Goal: Task Accomplishment & Management: Complete application form

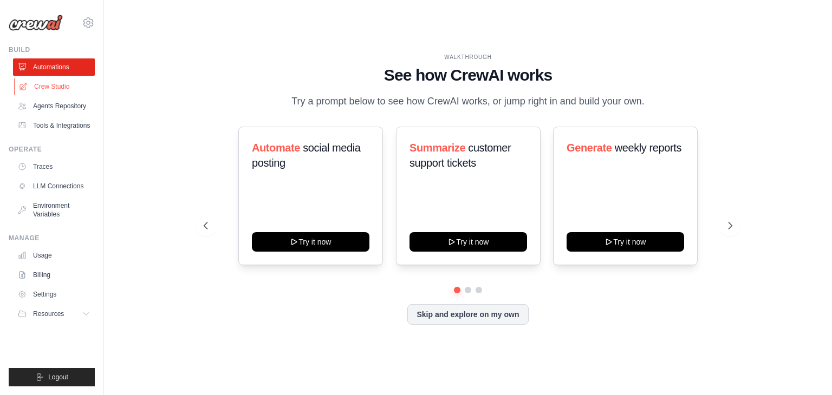
click at [61, 88] on link "Crew Studio" at bounding box center [55, 86] width 82 height 17
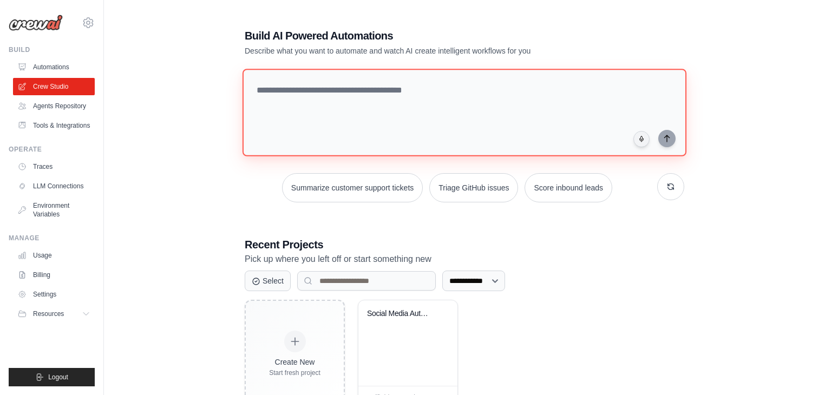
click at [260, 85] on textarea at bounding box center [465, 113] width 444 height 88
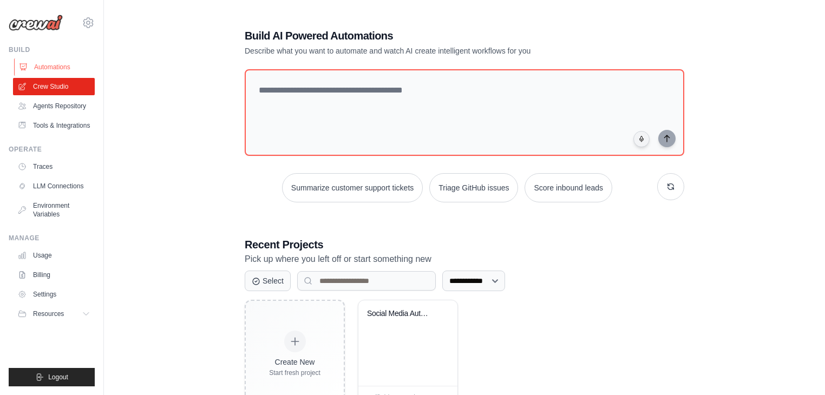
click at [49, 67] on link "Automations" at bounding box center [55, 66] width 82 height 17
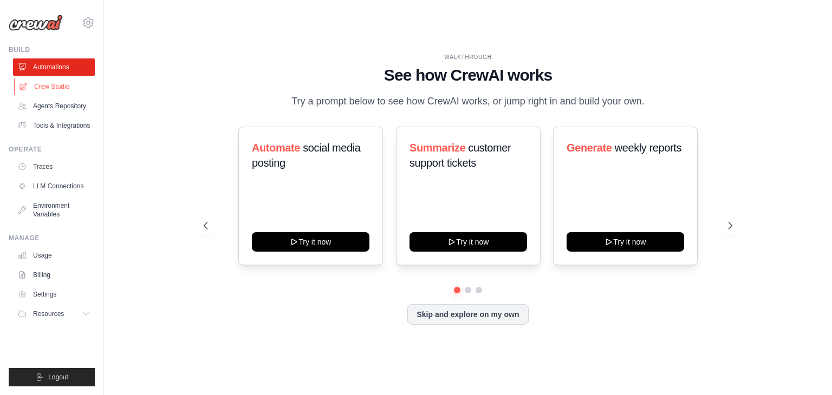
click at [62, 88] on link "Crew Studio" at bounding box center [55, 86] width 82 height 17
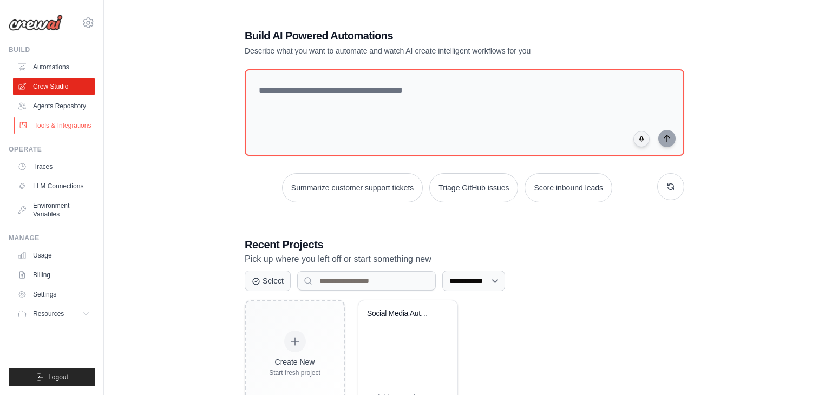
click at [50, 124] on link "Tools & Integrations" at bounding box center [55, 125] width 82 height 17
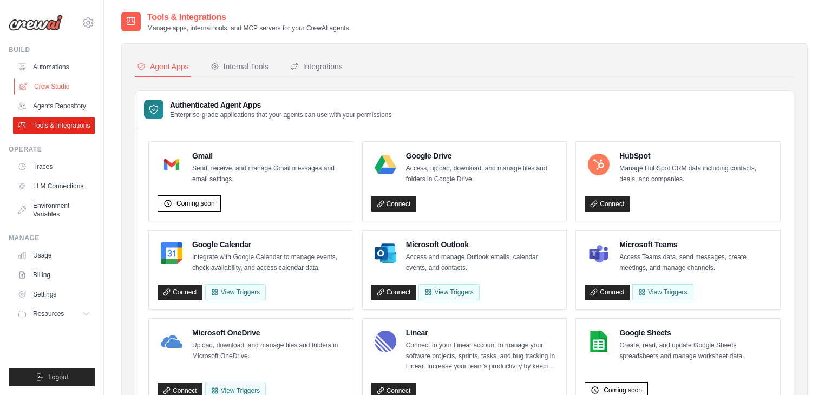
click at [53, 87] on link "Crew Studio" at bounding box center [55, 86] width 82 height 17
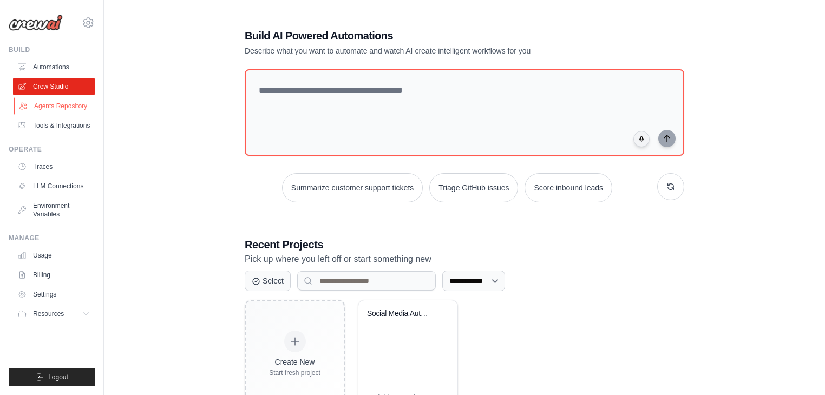
click at [56, 109] on link "Agents Repository" at bounding box center [55, 105] width 82 height 17
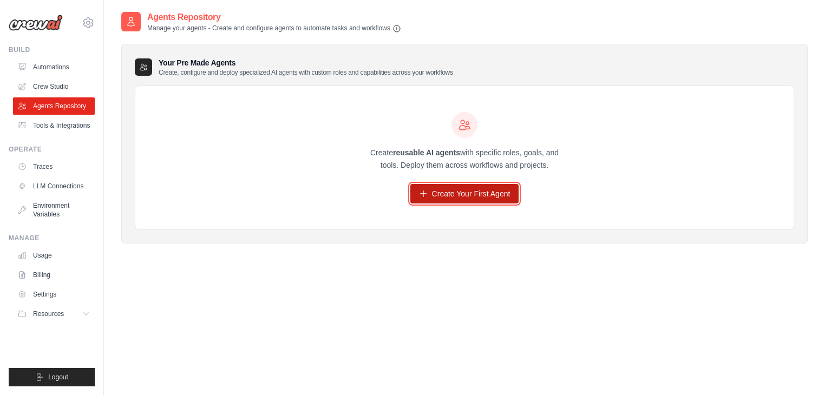
click at [435, 189] on link "Create Your First Agent" at bounding box center [464, 193] width 109 height 19
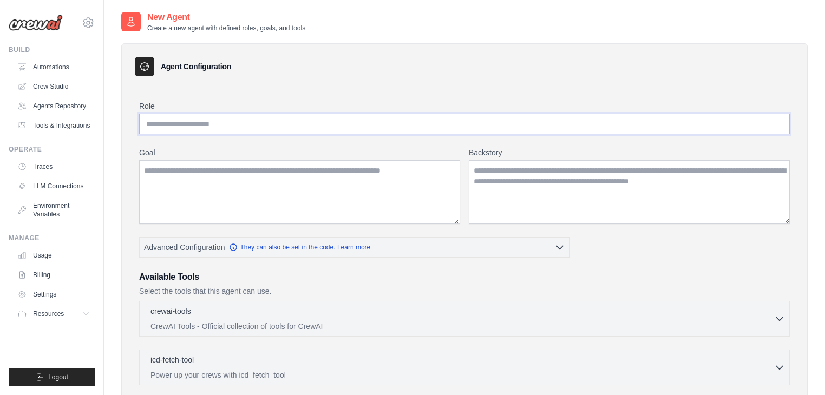
click at [184, 123] on input "Role" at bounding box center [464, 124] width 651 height 21
type input "**********"
click at [167, 173] on textarea "Goal" at bounding box center [299, 192] width 321 height 64
